Goal: Task Accomplishment & Management: Use online tool/utility

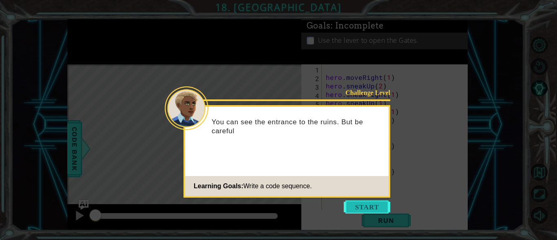
click at [373, 213] on button "Start" at bounding box center [367, 207] width 46 height 13
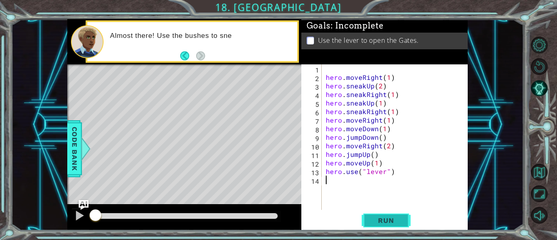
click at [376, 226] on button "Run" at bounding box center [386, 220] width 49 height 17
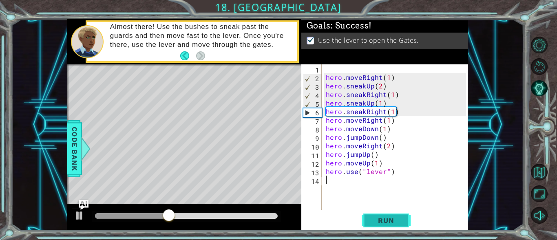
click at [387, 222] on span "Run" at bounding box center [386, 220] width 32 height 8
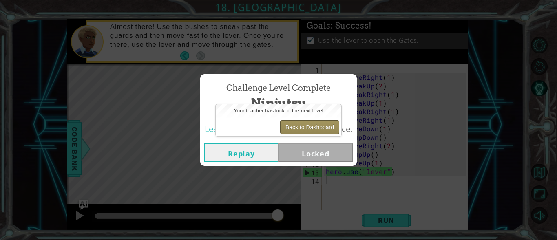
click at [300, 128] on button "Back to Dashboard" at bounding box center [309, 127] width 59 height 14
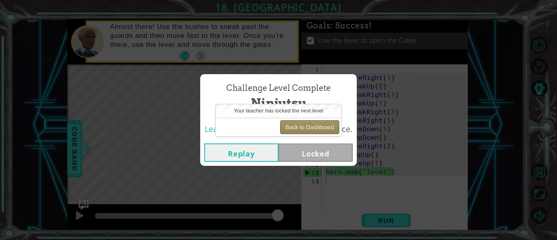
click at [300, 128] on button "Back to Dashboard" at bounding box center [309, 127] width 59 height 14
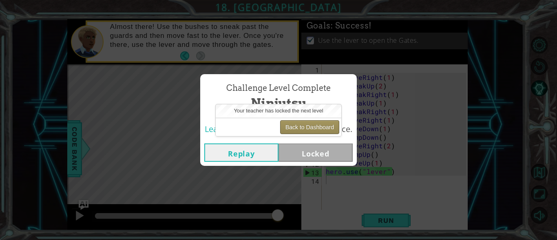
click at [300, 128] on button "Back to Dashboard" at bounding box center [309, 127] width 59 height 14
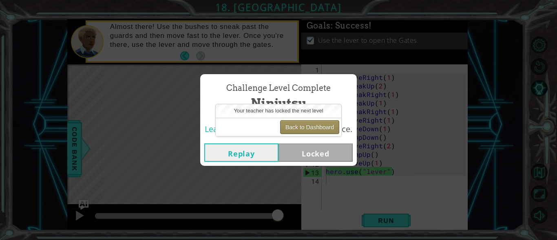
click at [300, 128] on button "Back to Dashboard" at bounding box center [309, 127] width 59 height 14
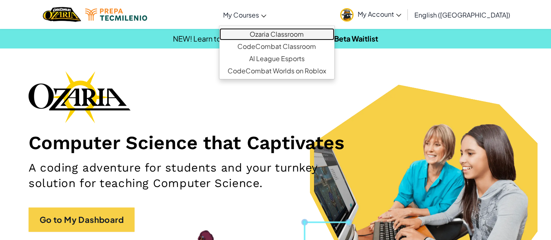
click at [303, 37] on link "Ozaria Classroom" at bounding box center [276, 34] width 115 height 12
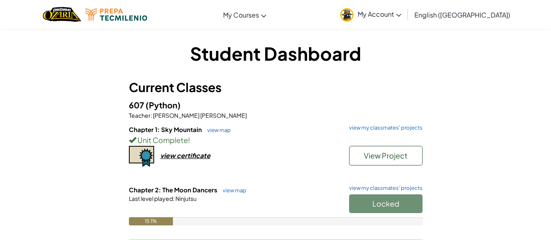
click at [401, 12] on span "My Account" at bounding box center [379, 14] width 44 height 9
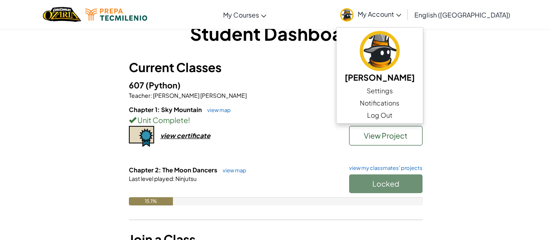
scroll to position [9, 0]
